Goal: Transaction & Acquisition: Book appointment/travel/reservation

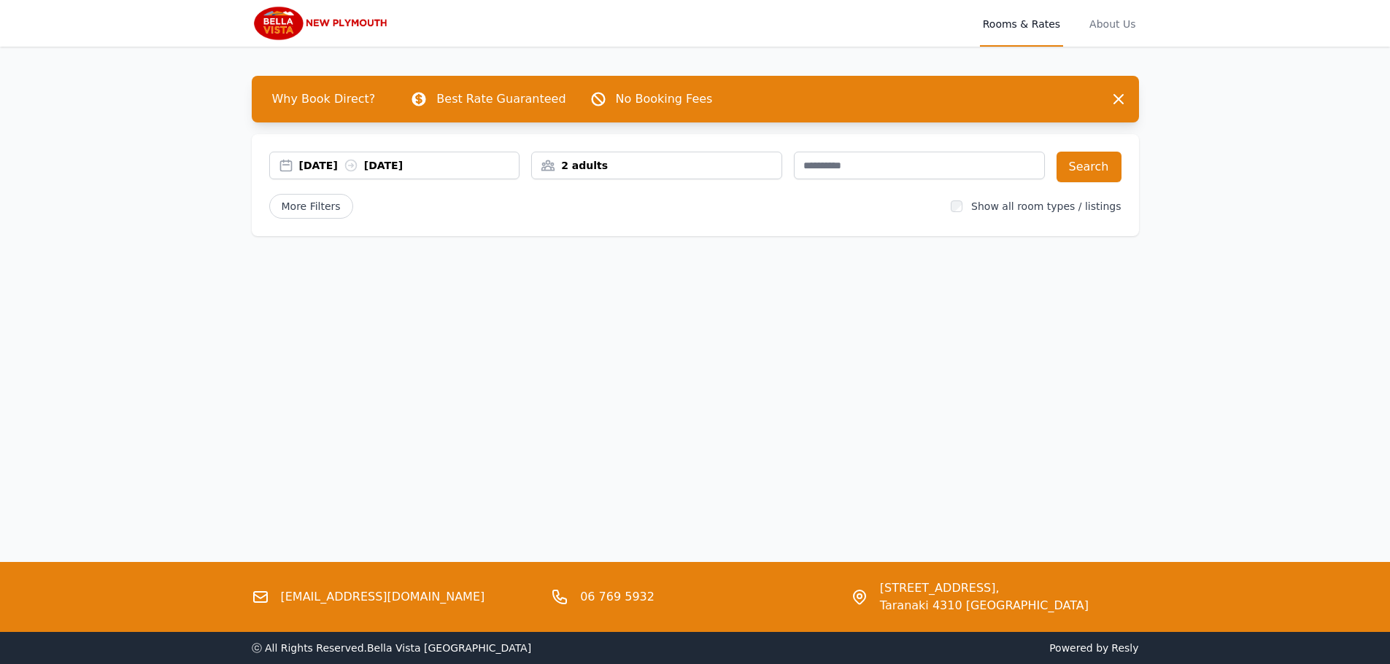
click at [341, 166] on div "[DATE] [DATE]" at bounding box center [409, 165] width 220 height 15
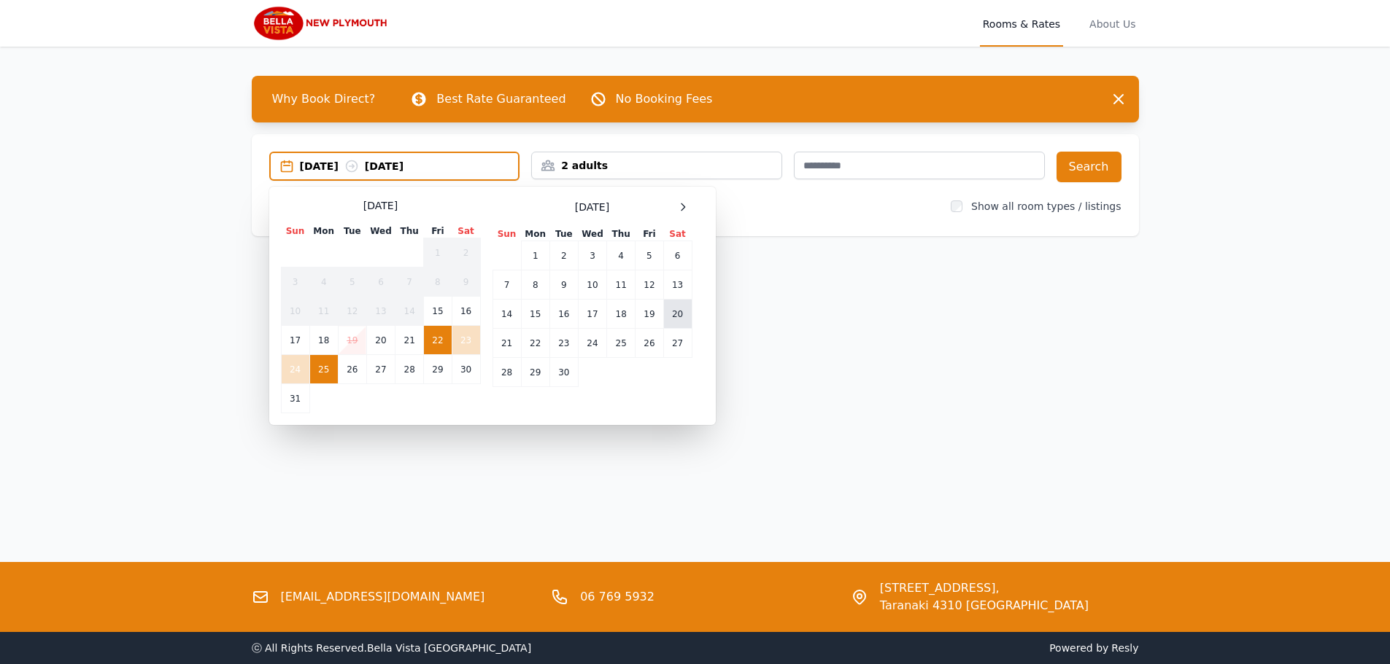
drag, startPoint x: 657, startPoint y: 309, endPoint x: 674, endPoint y: 317, distance: 18.9
click at [662, 311] on td "19" at bounding box center [649, 314] width 28 height 29
click at [675, 319] on td "20" at bounding box center [677, 314] width 28 height 29
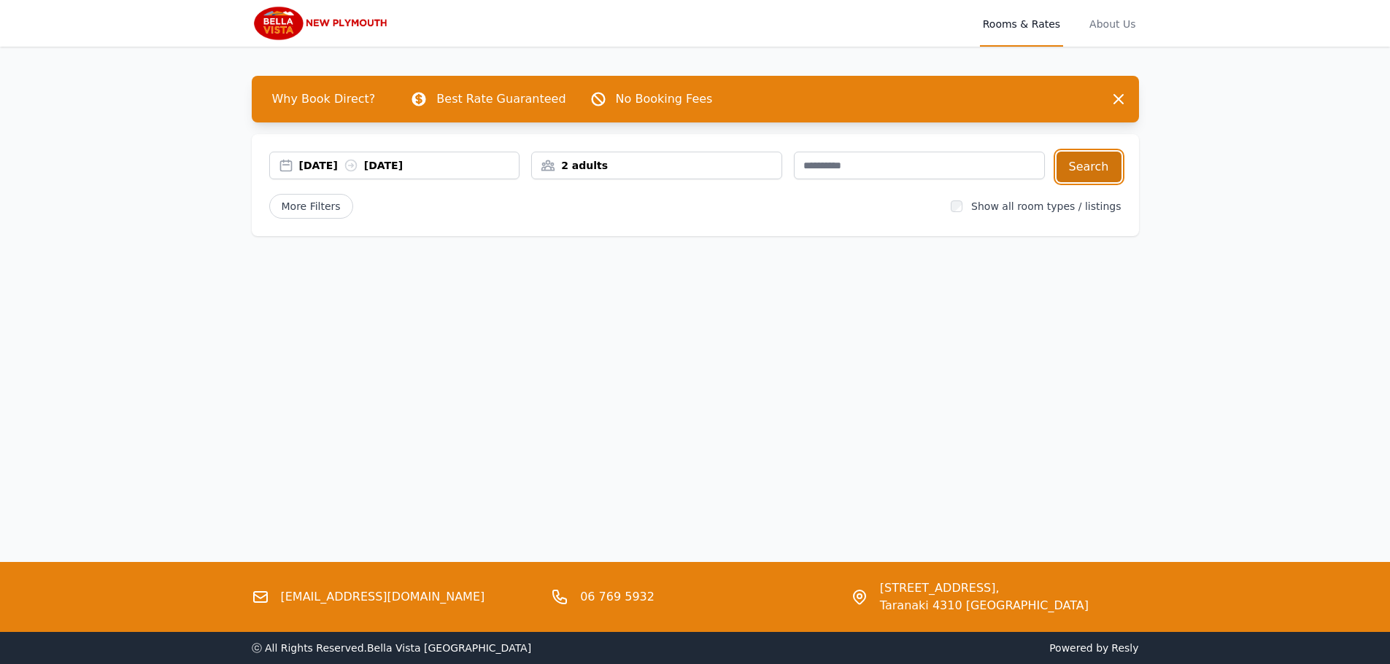
click at [1090, 169] on button "Search" at bounding box center [1088, 167] width 65 height 31
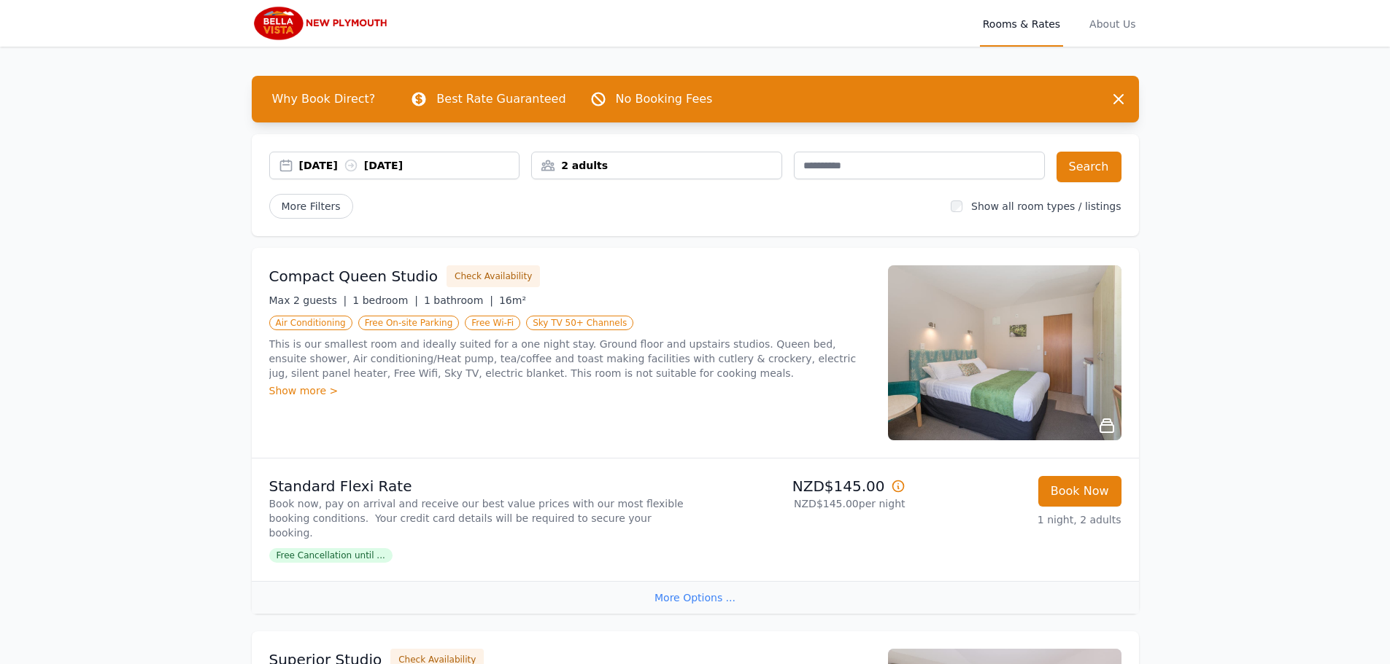
click at [702, 582] on div "More Options ..." at bounding box center [695, 597] width 887 height 33
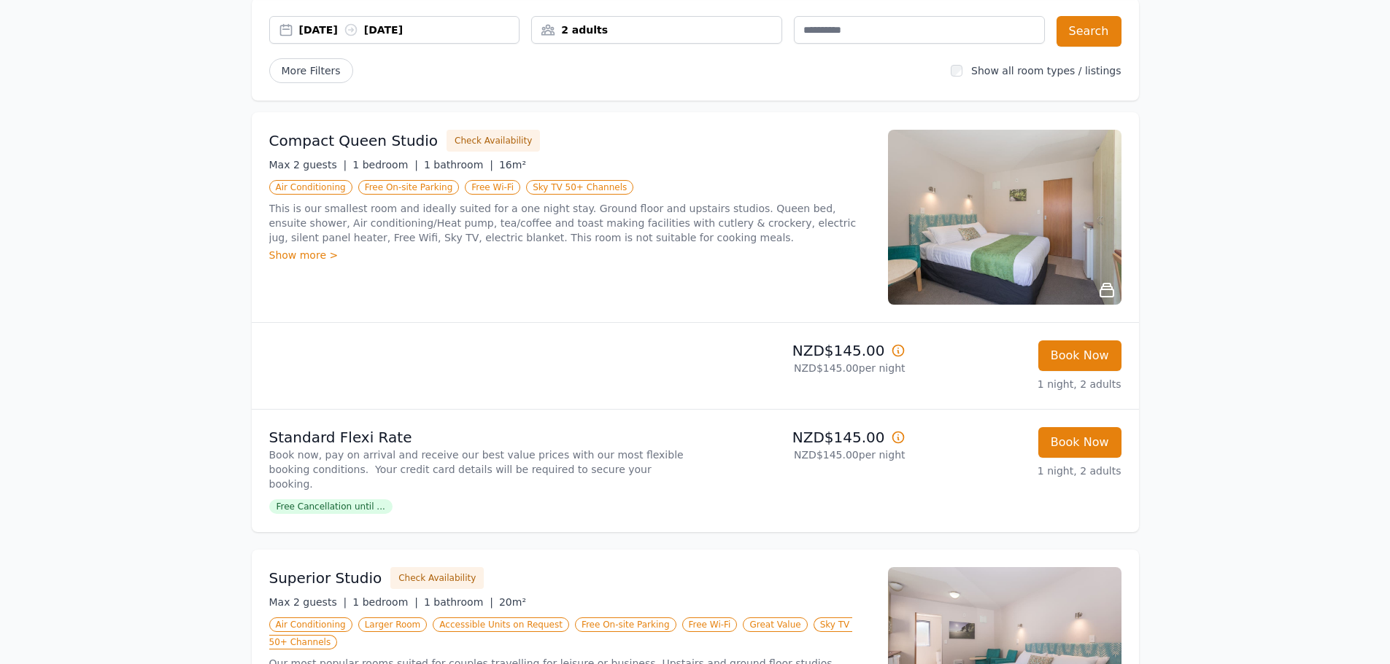
scroll to position [146, 0]
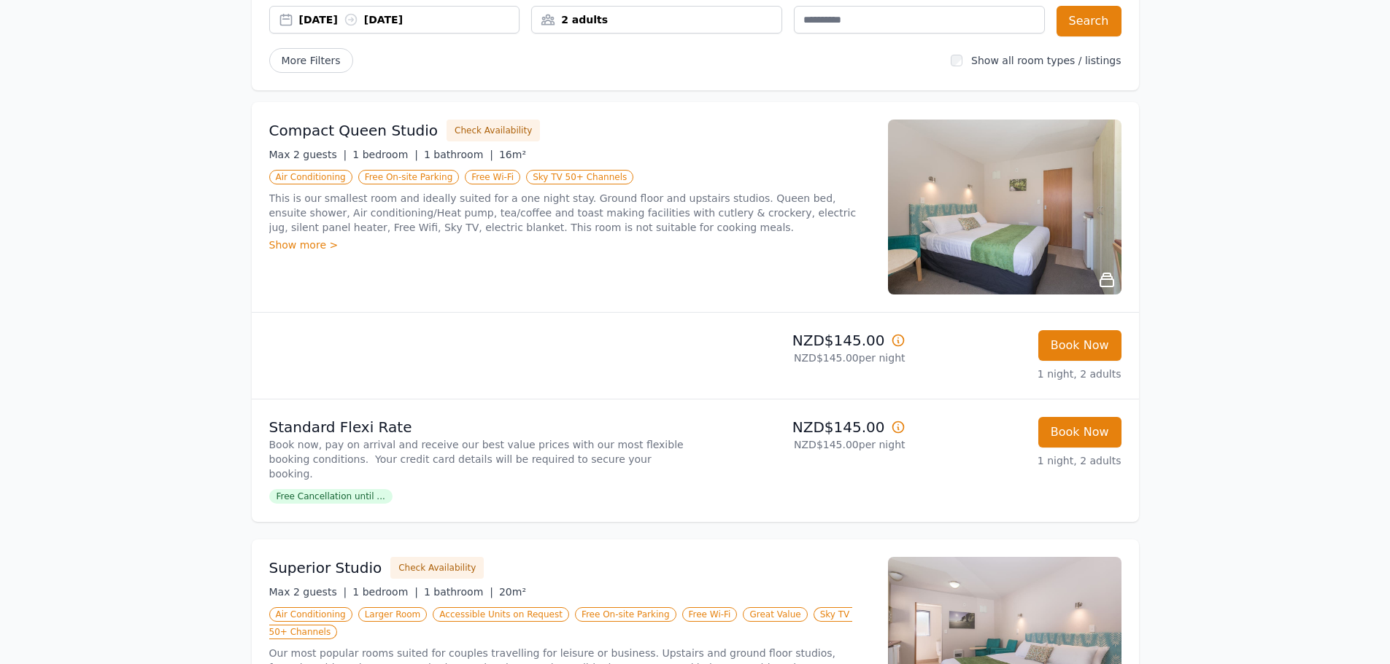
click at [546, 339] on div at bounding box center [479, 355] width 420 height 51
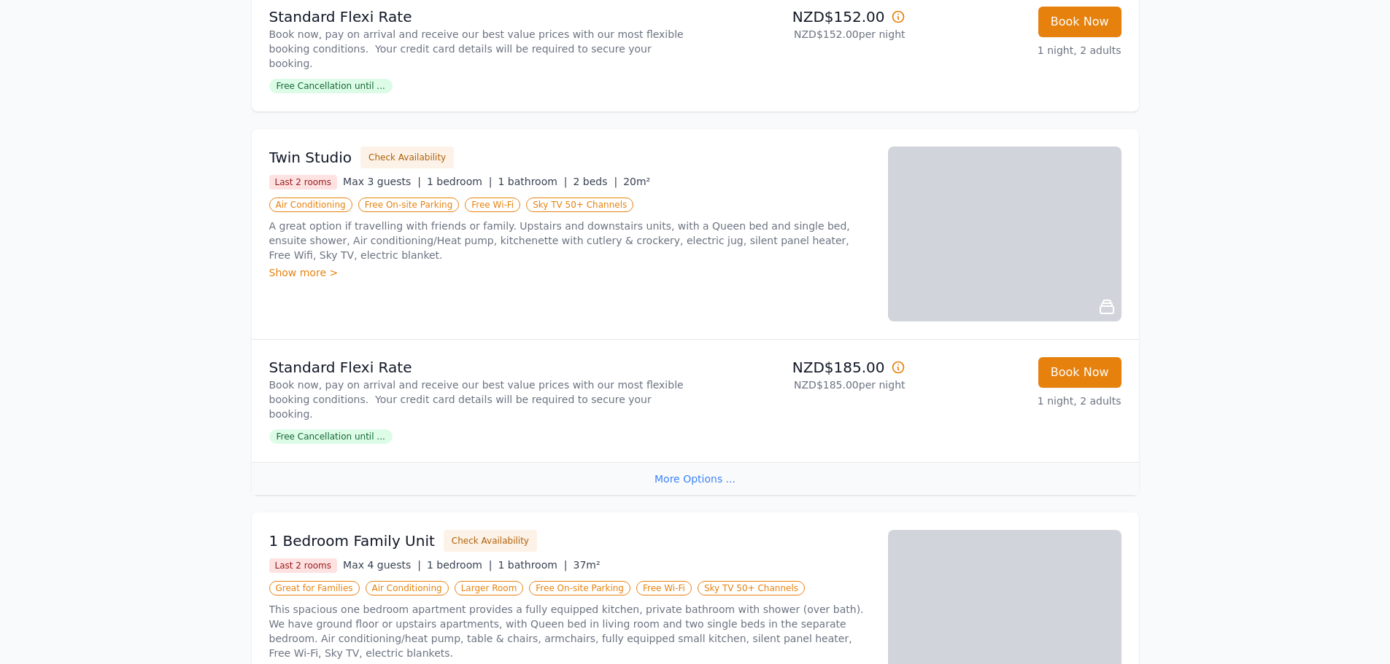
scroll to position [948, 0]
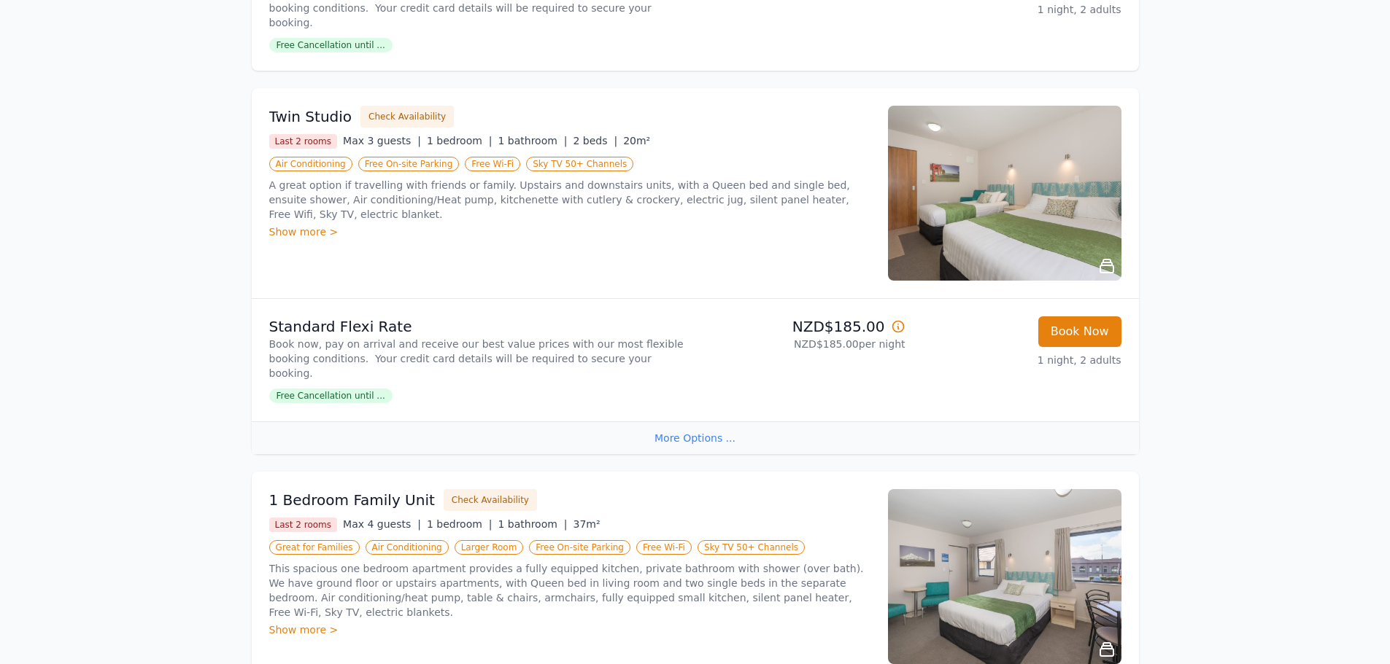
click at [686, 422] on div "More Options ..." at bounding box center [695, 438] width 887 height 33
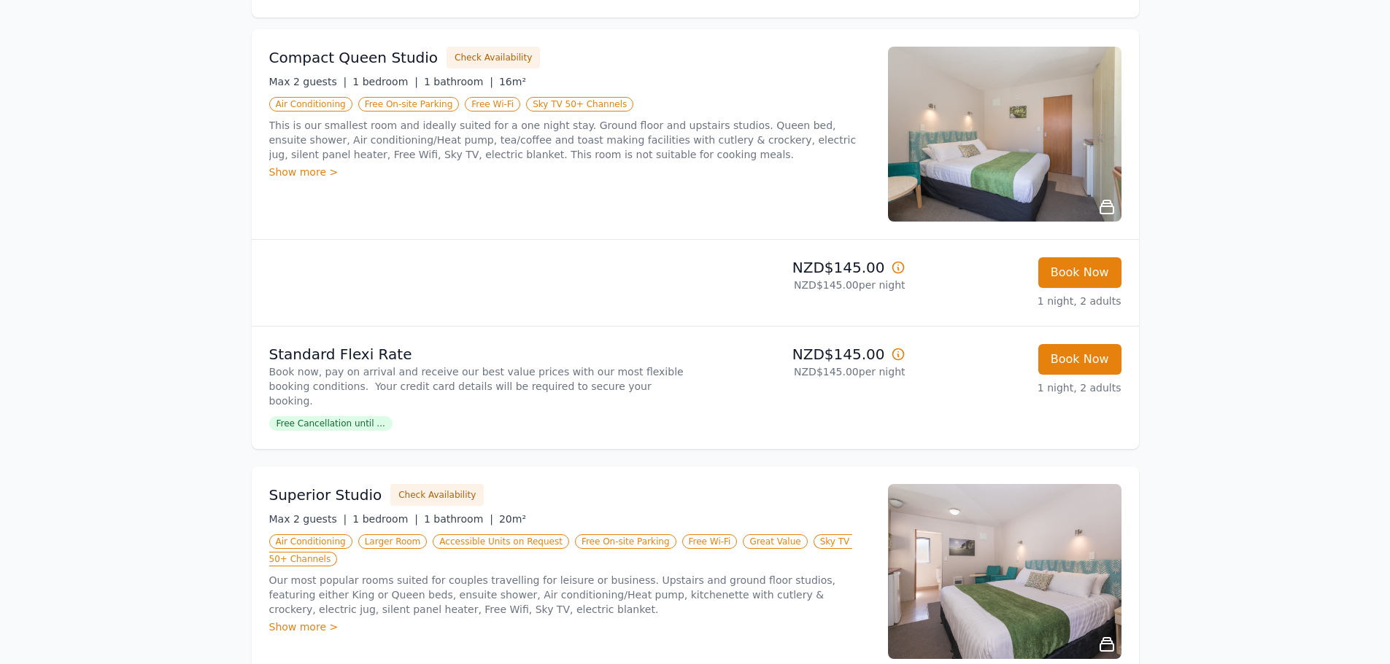
scroll to position [0, 0]
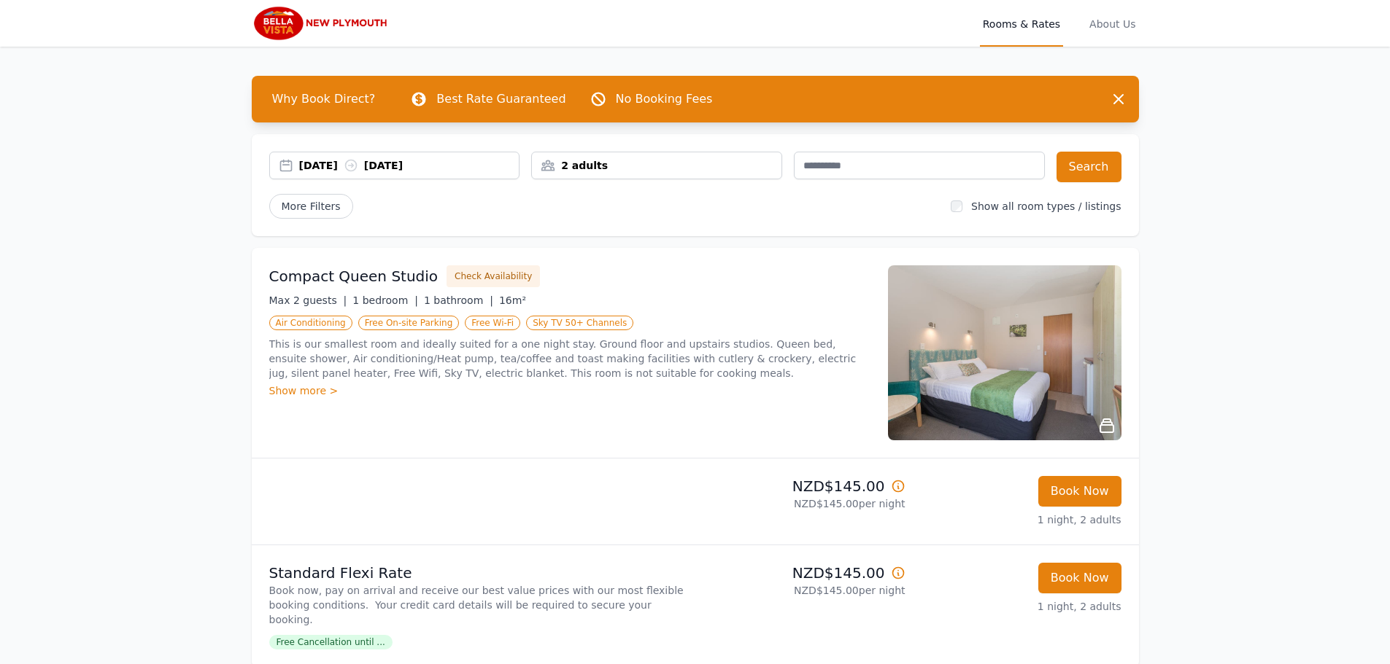
click at [431, 166] on div "[DATE] [DATE]" at bounding box center [409, 165] width 220 height 15
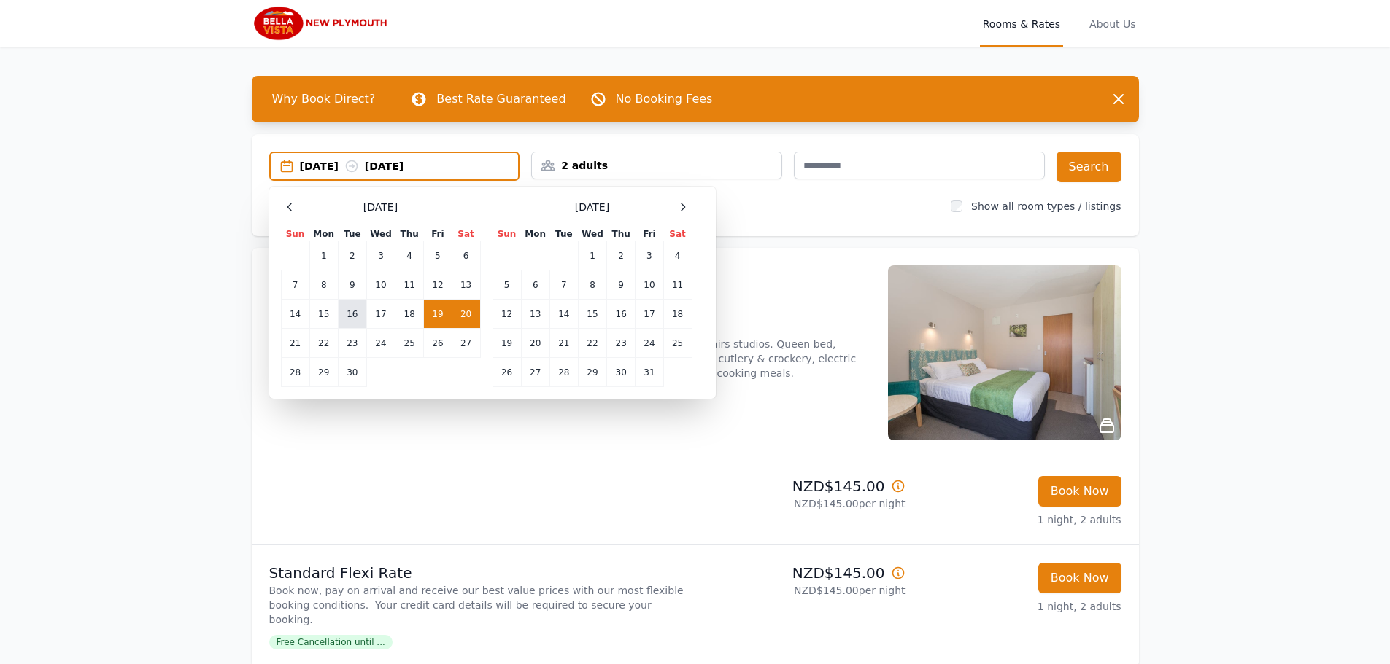
click at [350, 306] on td "16" at bounding box center [352, 314] width 28 height 29
click at [408, 309] on td "18" at bounding box center [409, 314] width 28 height 29
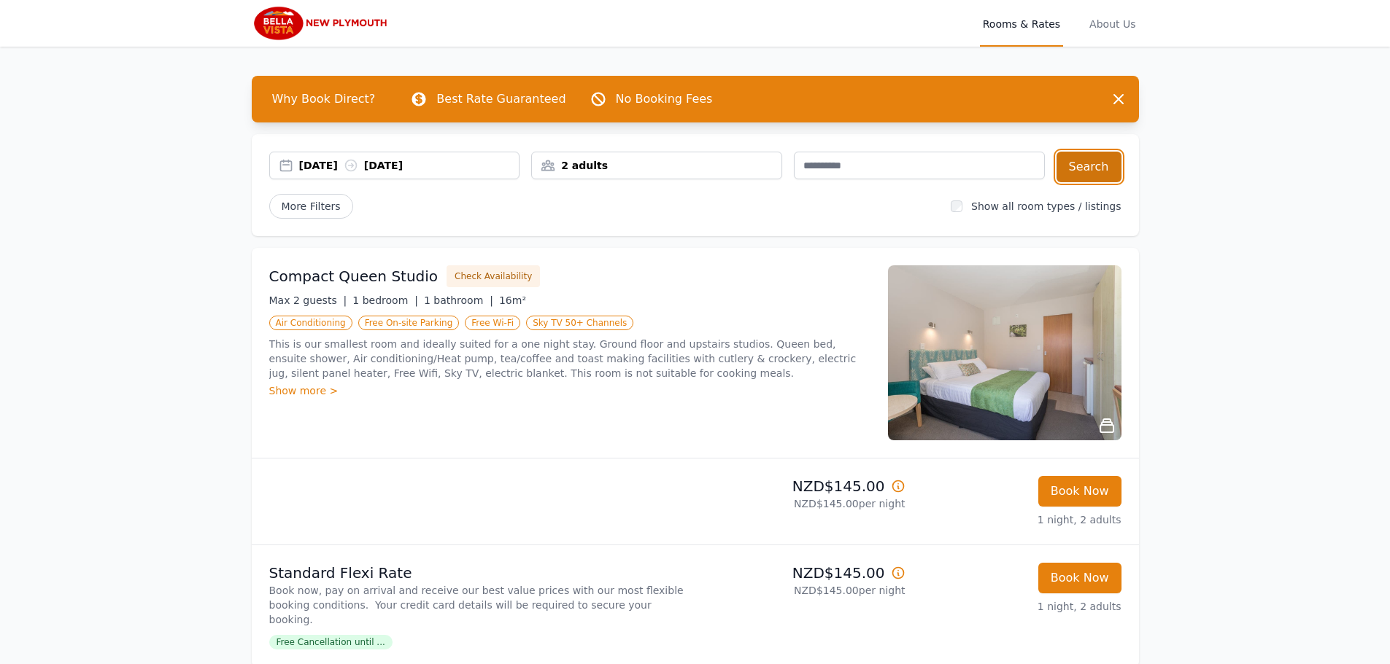
click at [1090, 171] on button "Search" at bounding box center [1088, 167] width 65 height 31
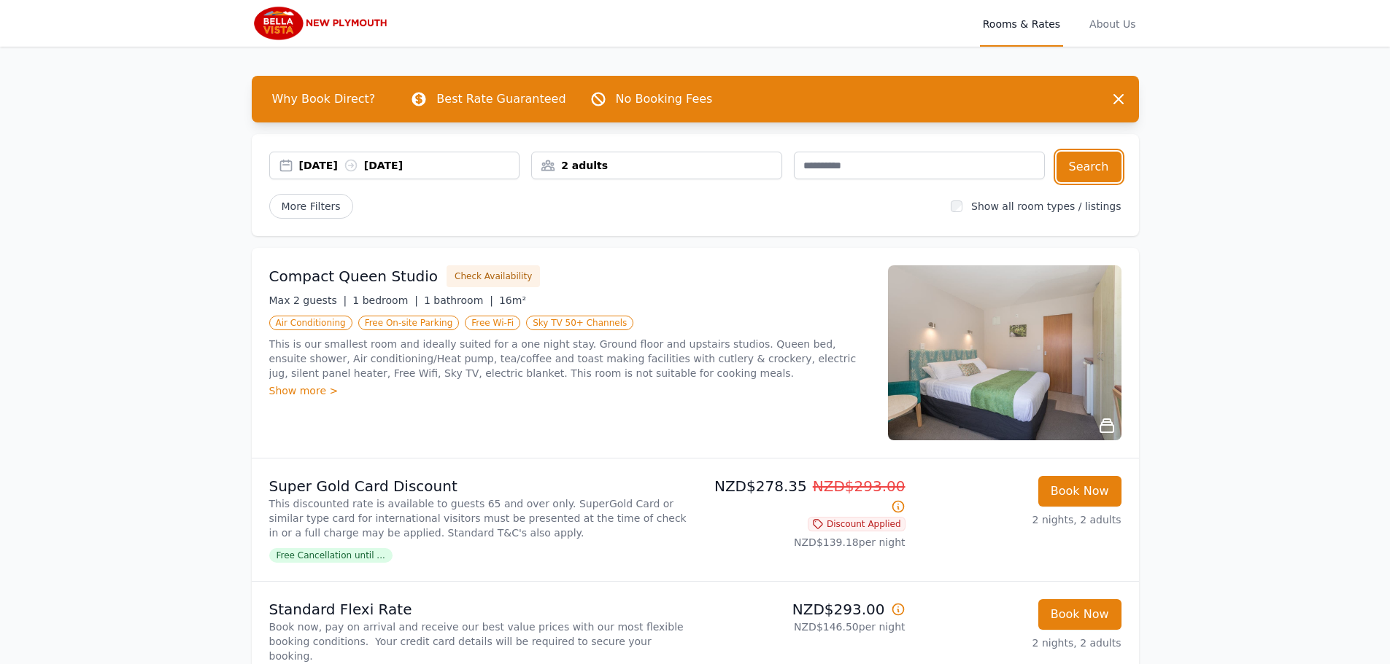
click at [306, 168] on div "[DATE] [DATE]" at bounding box center [409, 165] width 220 height 15
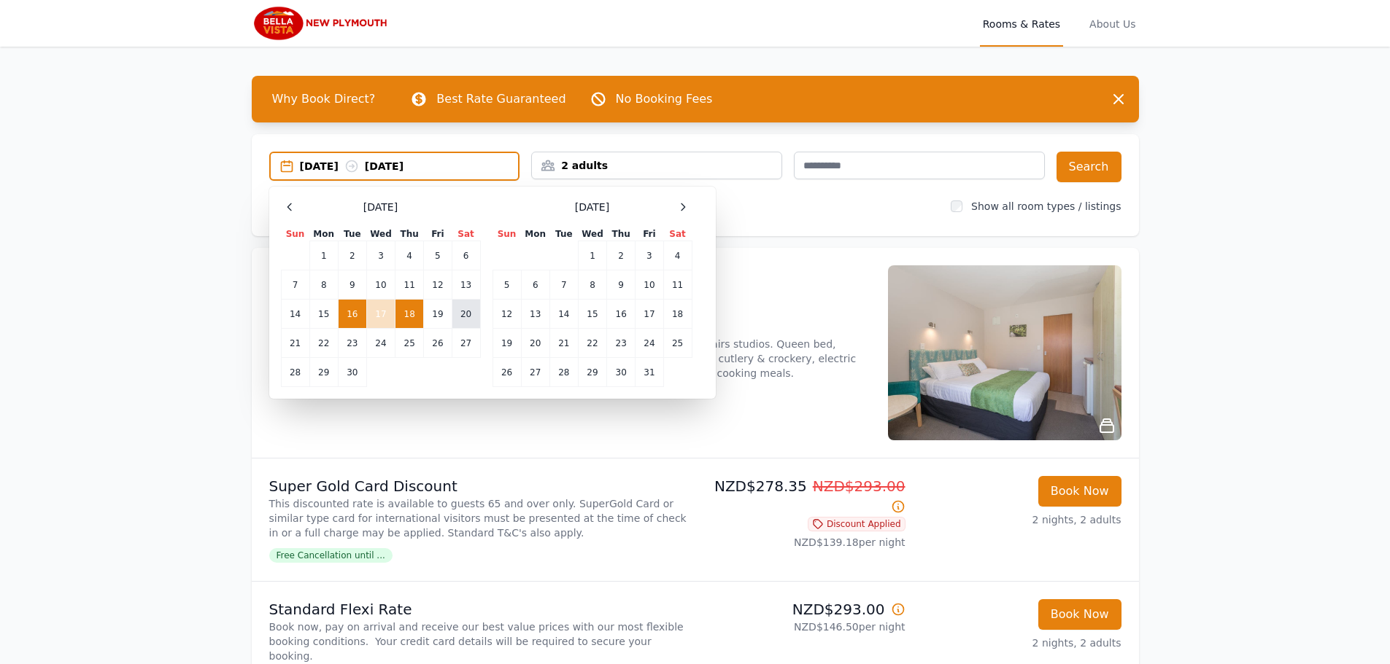
click at [463, 319] on td "20" at bounding box center [466, 314] width 28 height 29
click at [295, 348] on td "21" at bounding box center [295, 343] width 28 height 29
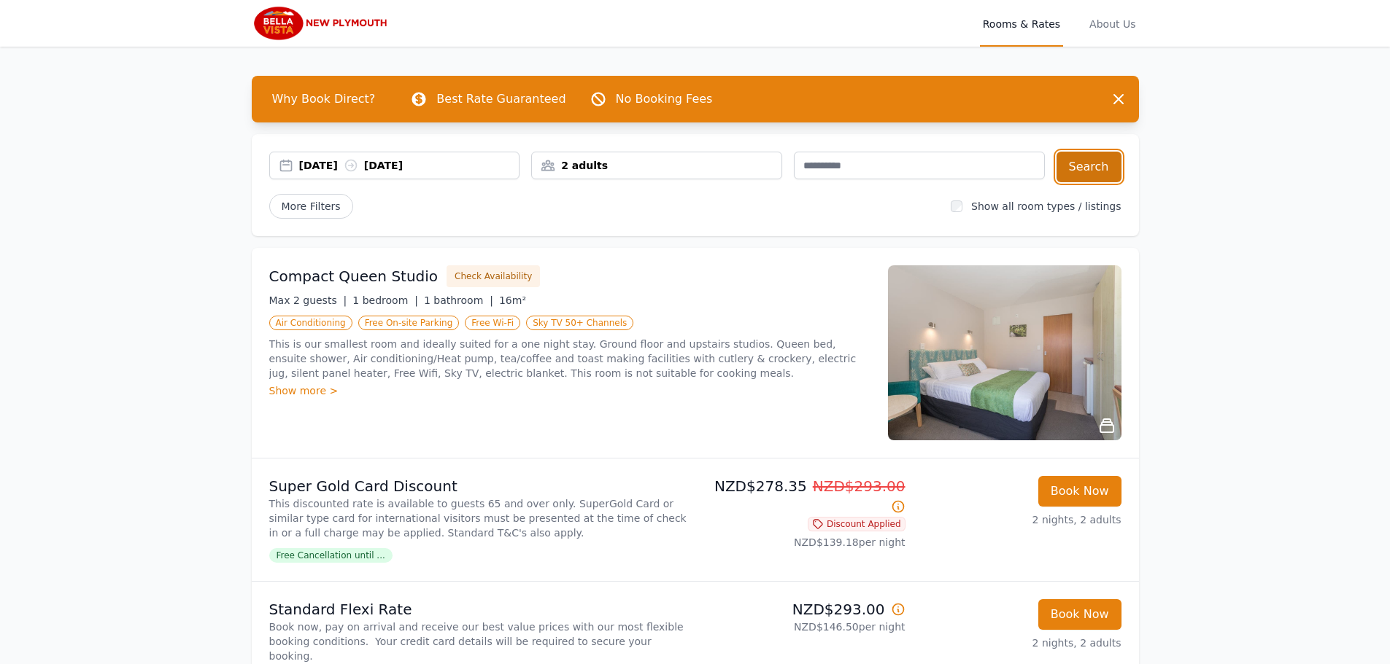
click at [1097, 159] on button "Search" at bounding box center [1088, 167] width 65 height 31
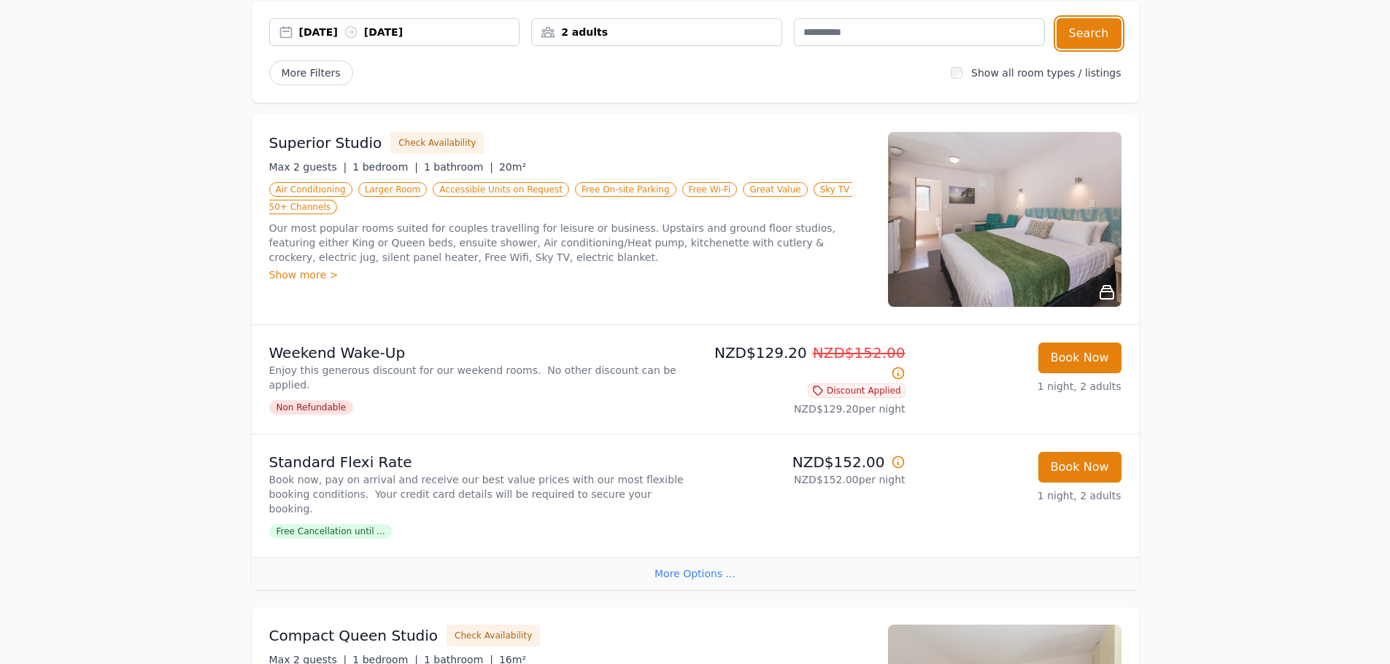
scroll to position [146, 0]
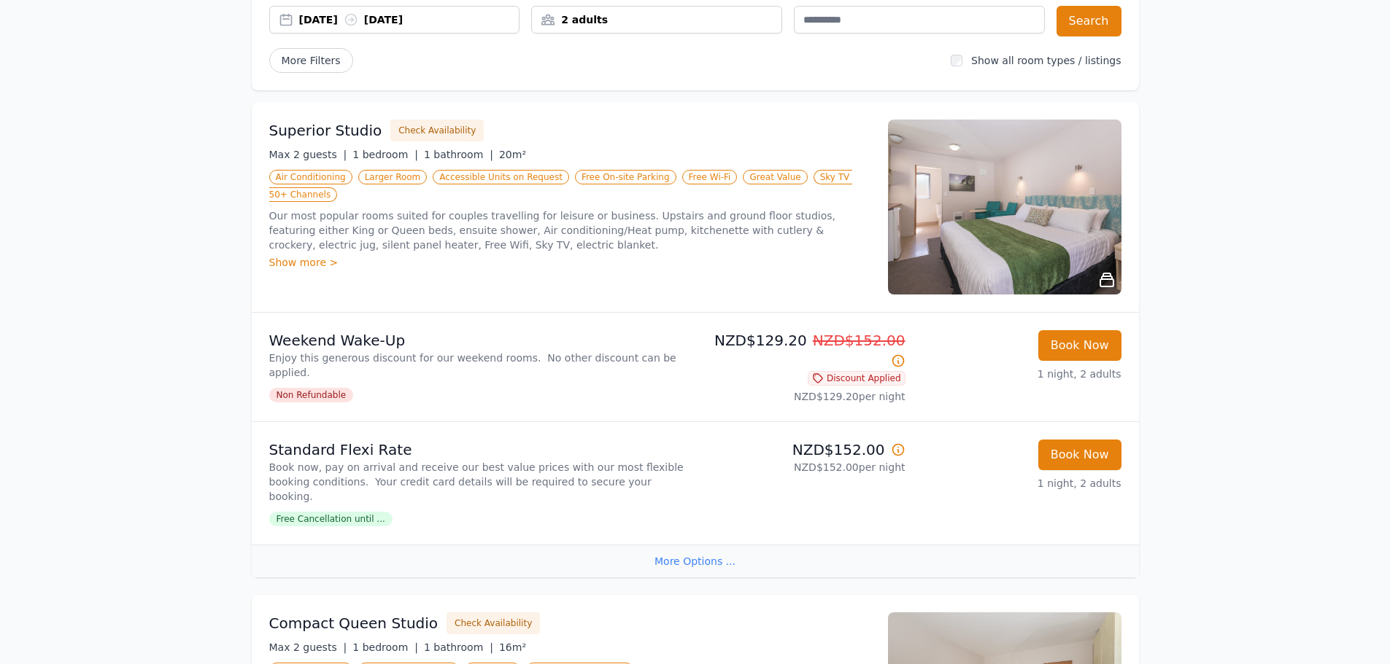
click at [692, 545] on div "More Options ..." at bounding box center [695, 561] width 887 height 33
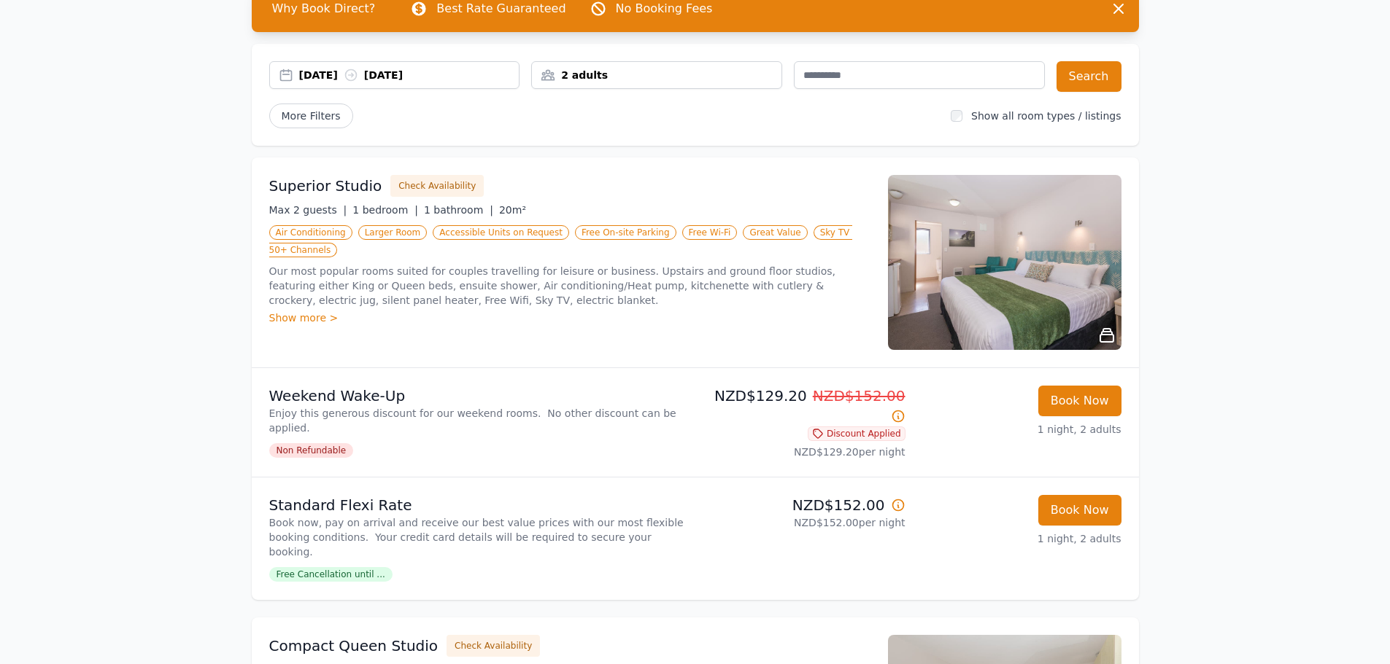
scroll to position [65, 0]
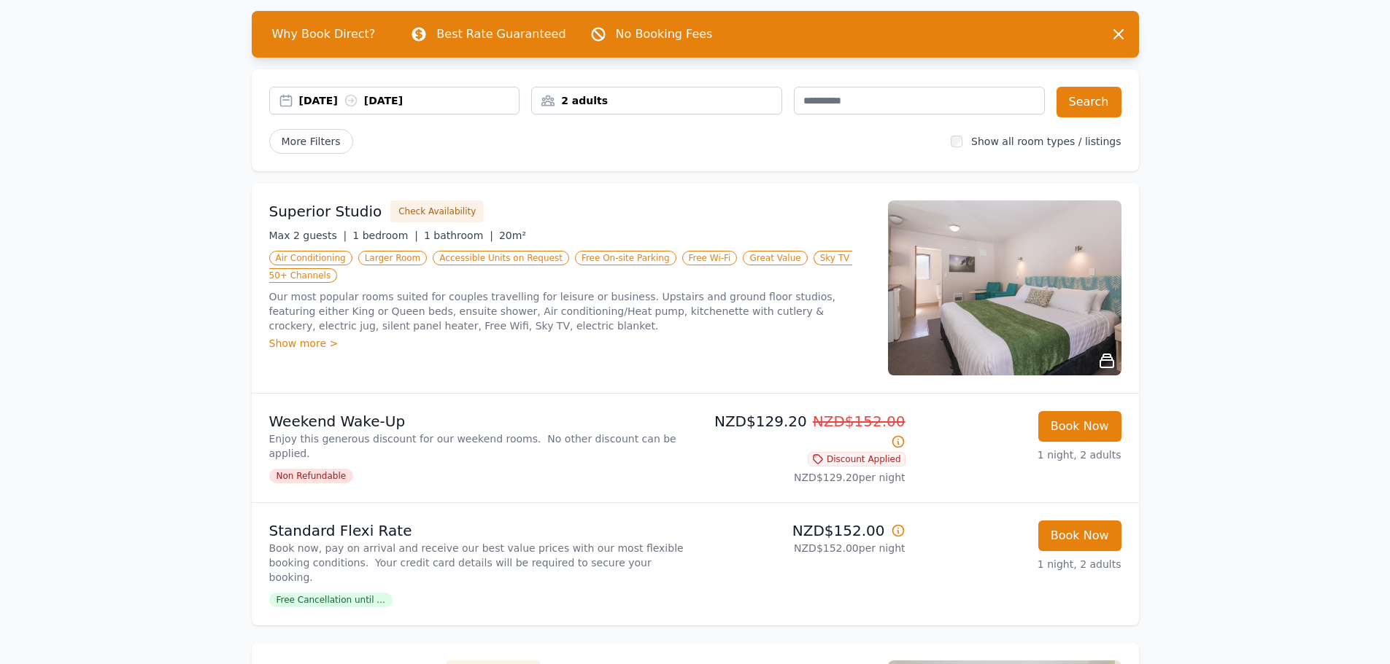
click at [900, 435] on icon at bounding box center [898, 442] width 15 height 15
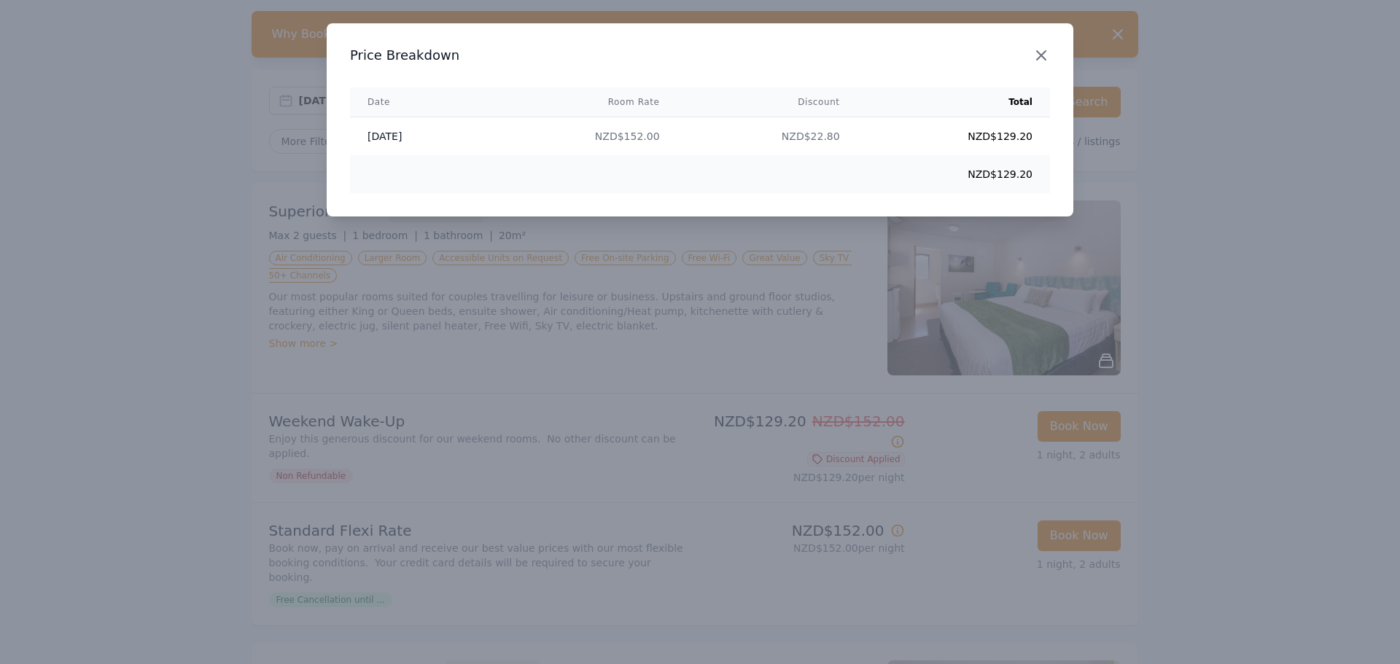
click at [1039, 57] on icon "button" at bounding box center [1041, 55] width 9 height 9
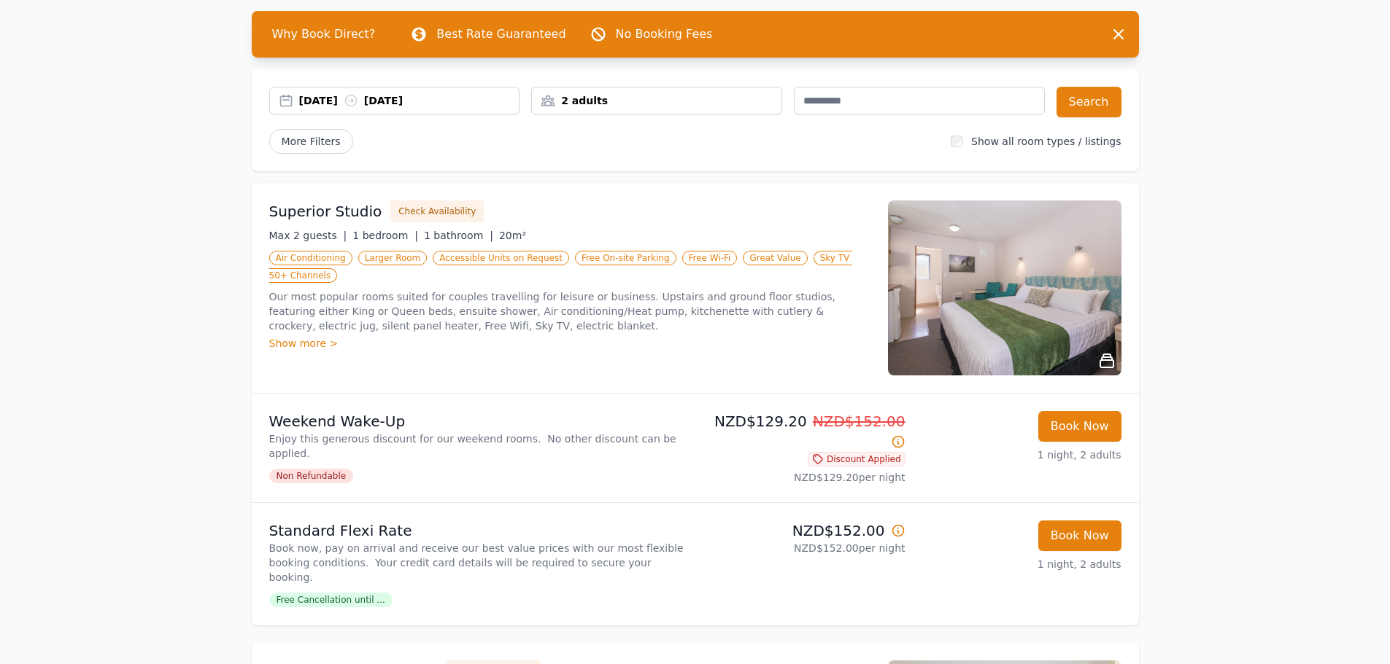
click at [903, 525] on icon at bounding box center [897, 530] width 11 height 11
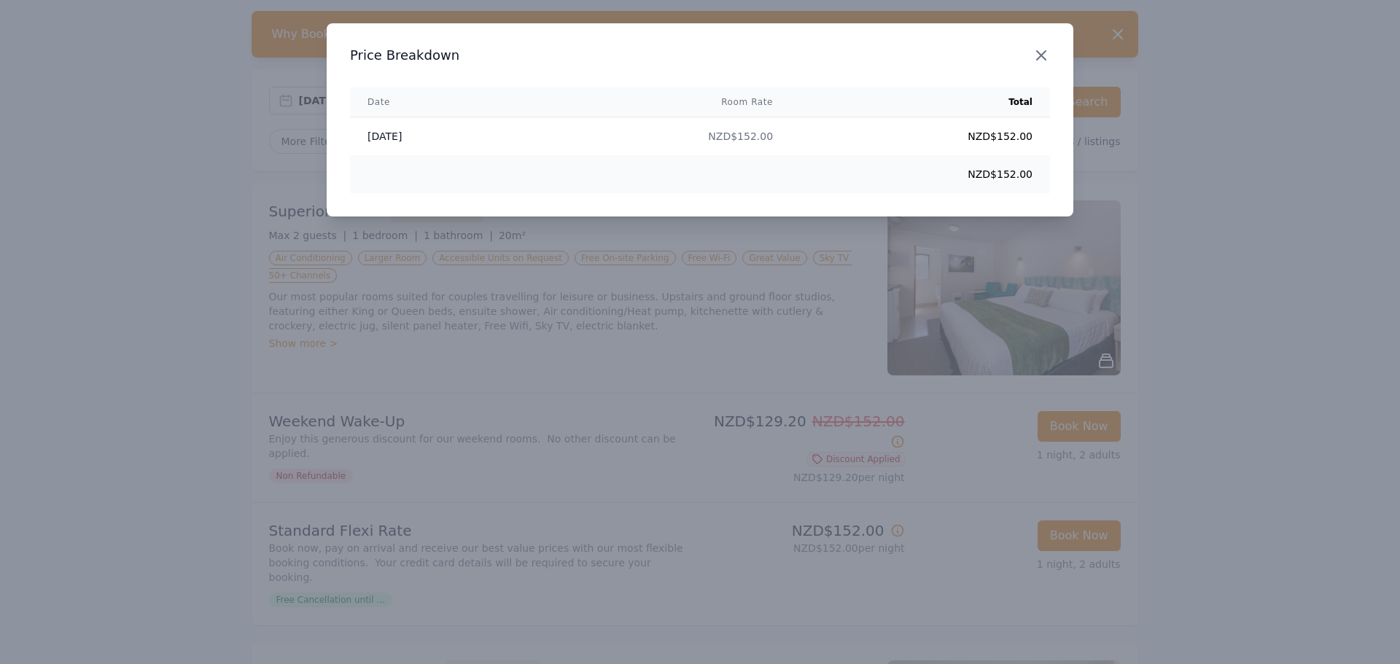
click at [1049, 55] on icon "button" at bounding box center [1042, 56] width 18 height 18
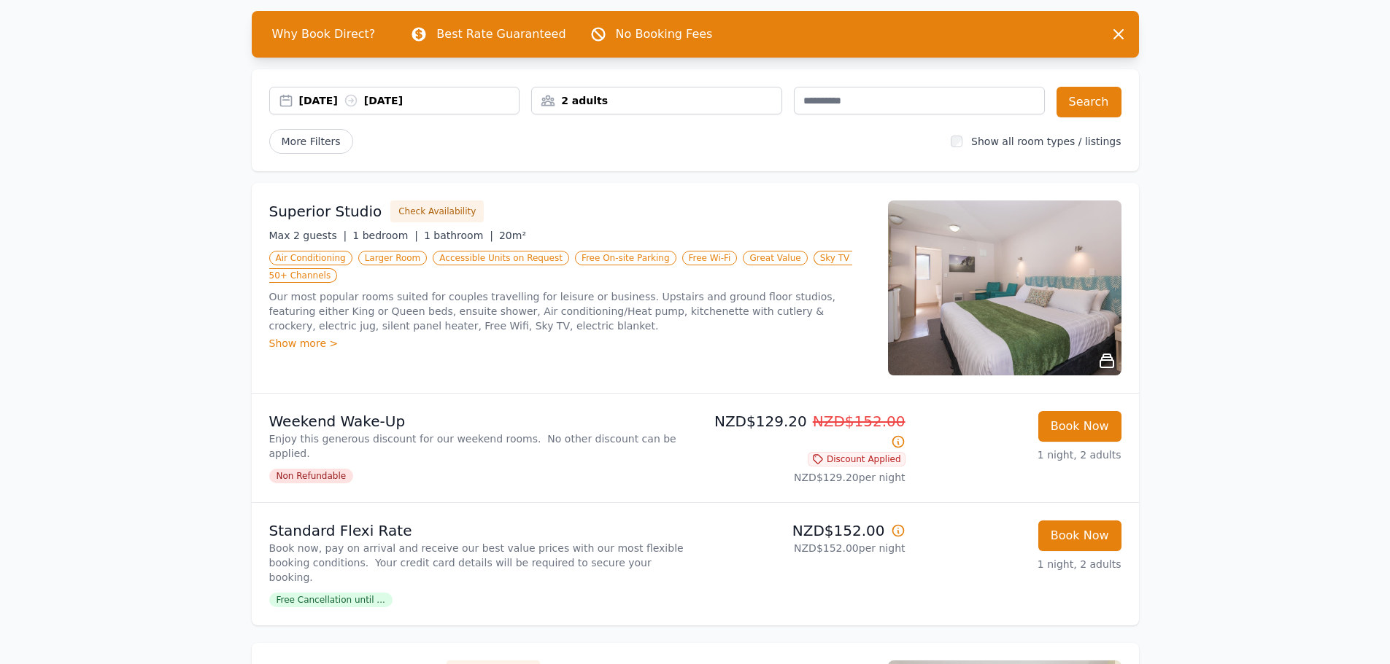
click at [330, 96] on div "[DATE] [DATE]" at bounding box center [409, 100] width 220 height 15
